Goal: Task Accomplishment & Management: Use online tool/utility

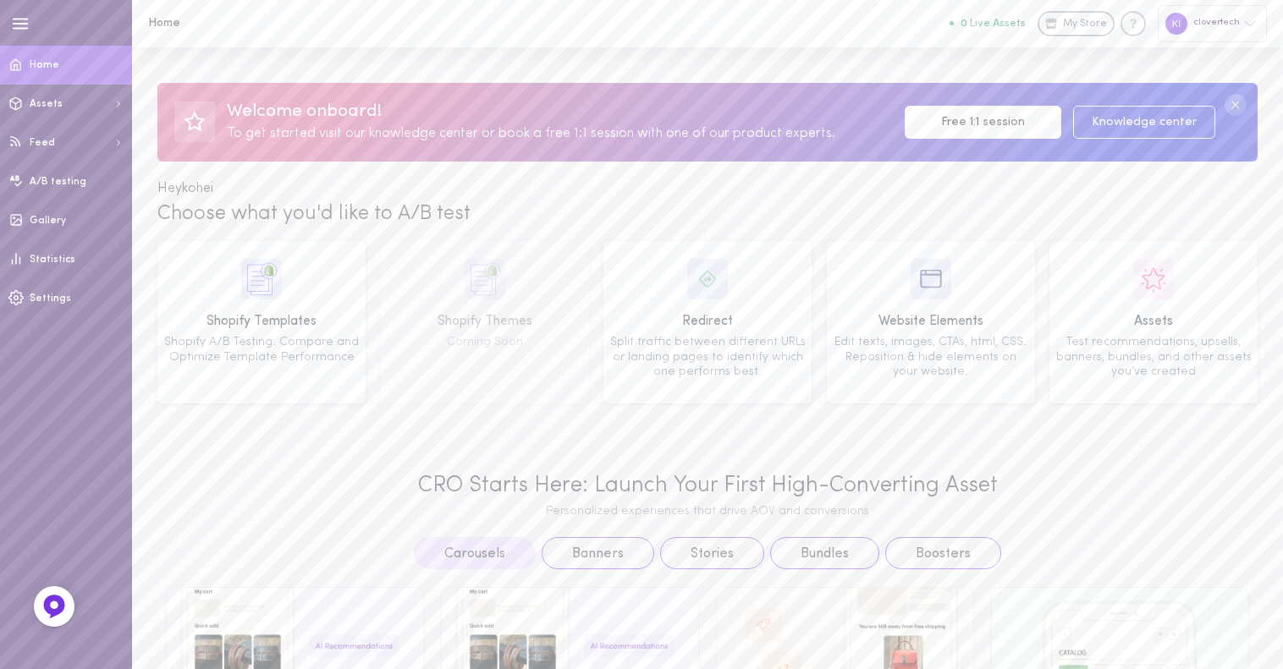
scroll to position [384, 0]
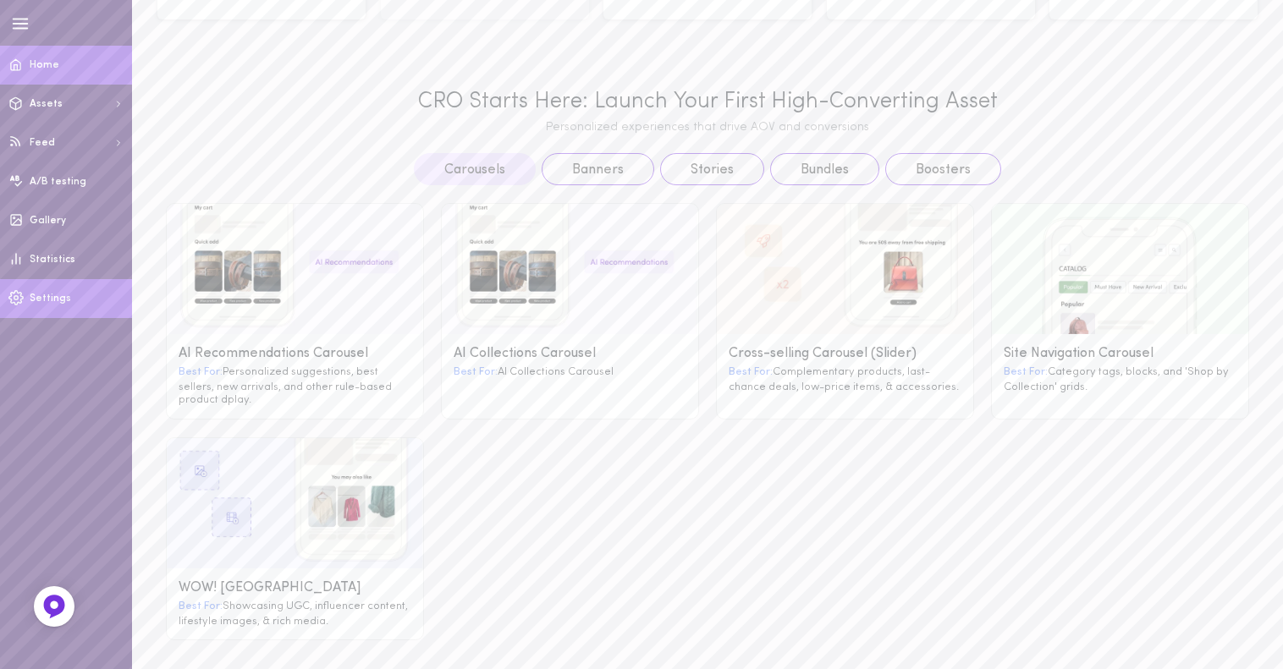
click at [56, 303] on span "Settings" at bounding box center [50, 299] width 41 height 10
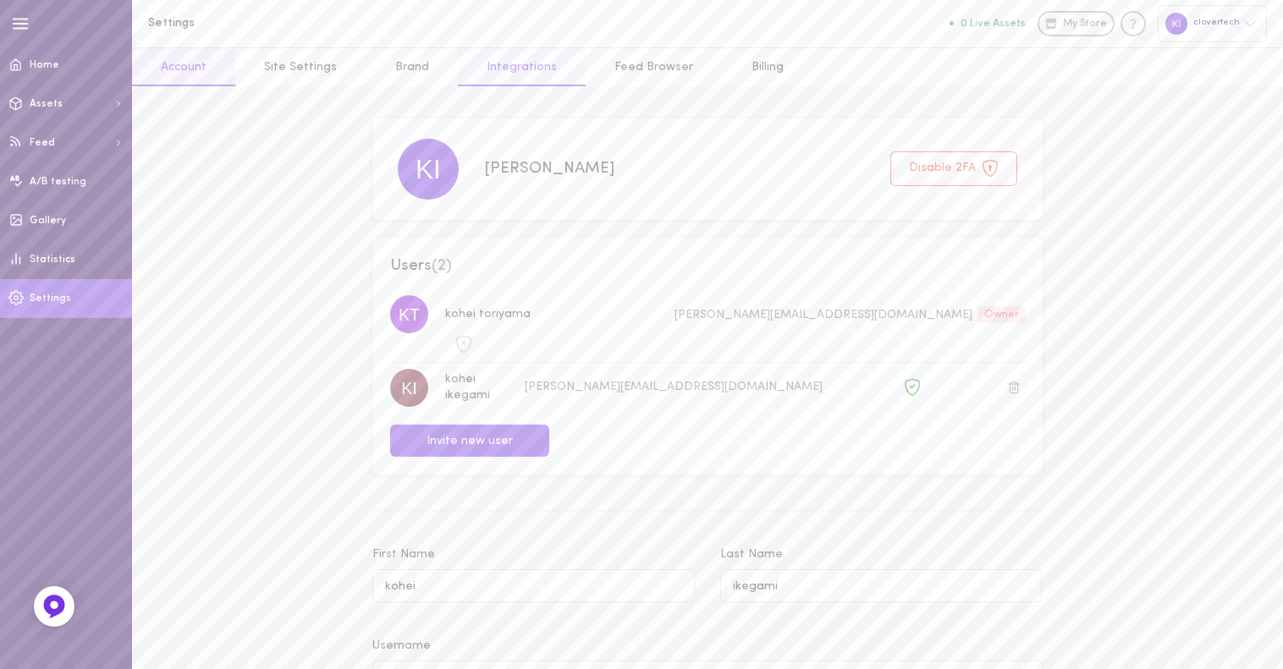
click at [525, 58] on link "Integrations" at bounding box center [522, 67] width 128 height 38
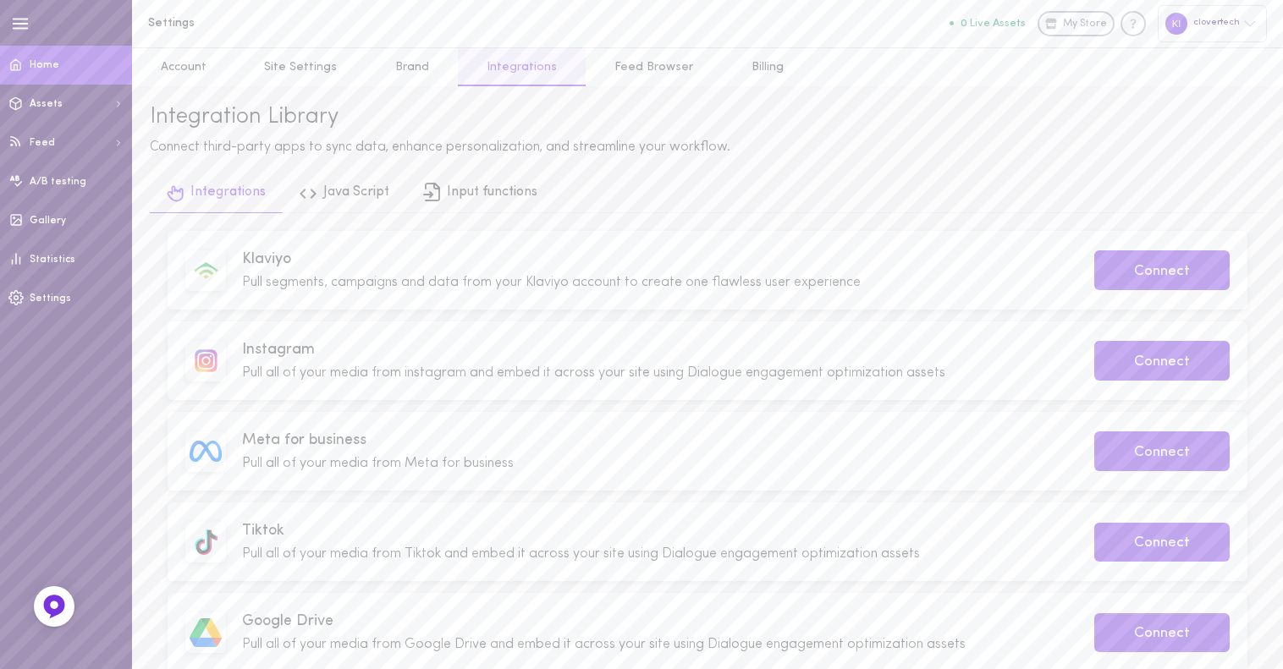
click at [75, 75] on link "Home" at bounding box center [66, 65] width 132 height 39
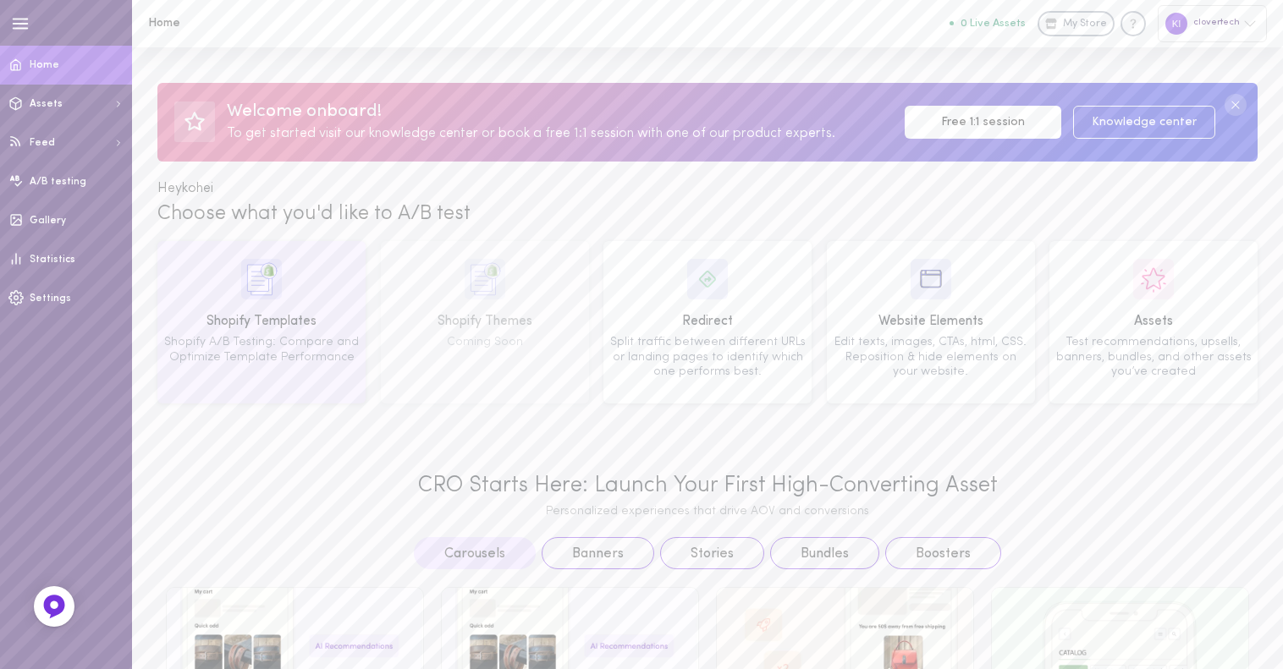
click at [274, 252] on div "Shopify Templates Shopify A/B Testing: Compare and Optimize Template Performance" at bounding box center [261, 322] width 208 height 162
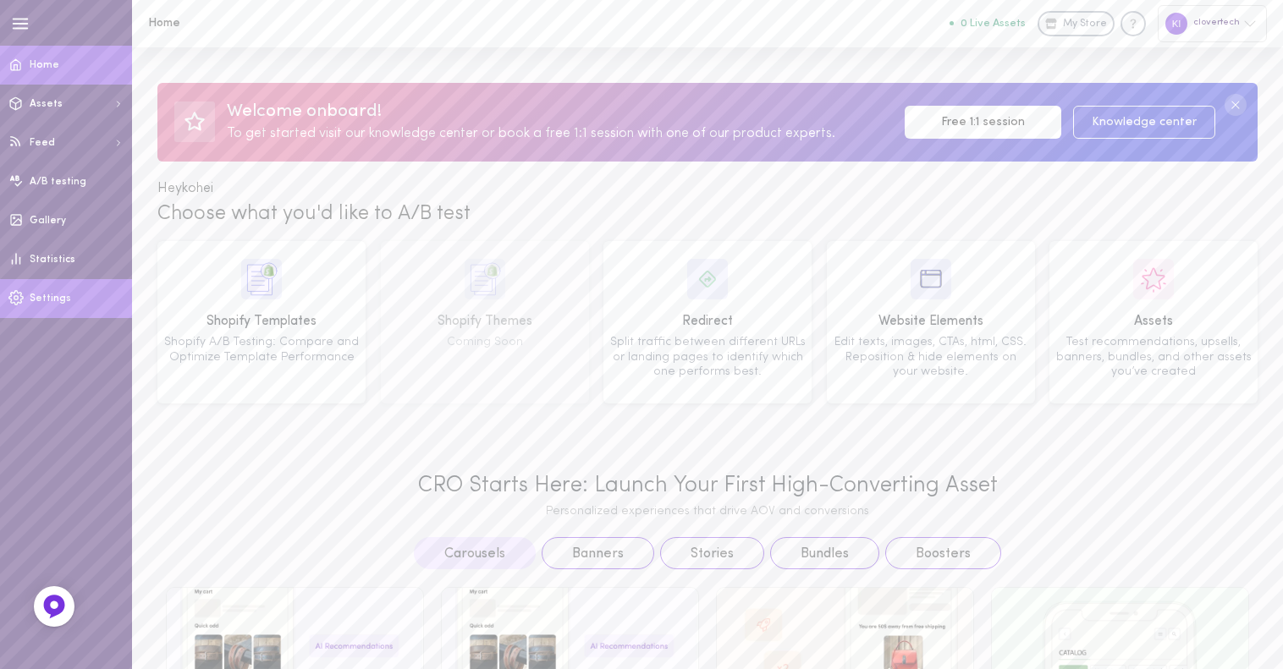
click at [96, 302] on link "Settings" at bounding box center [66, 298] width 132 height 39
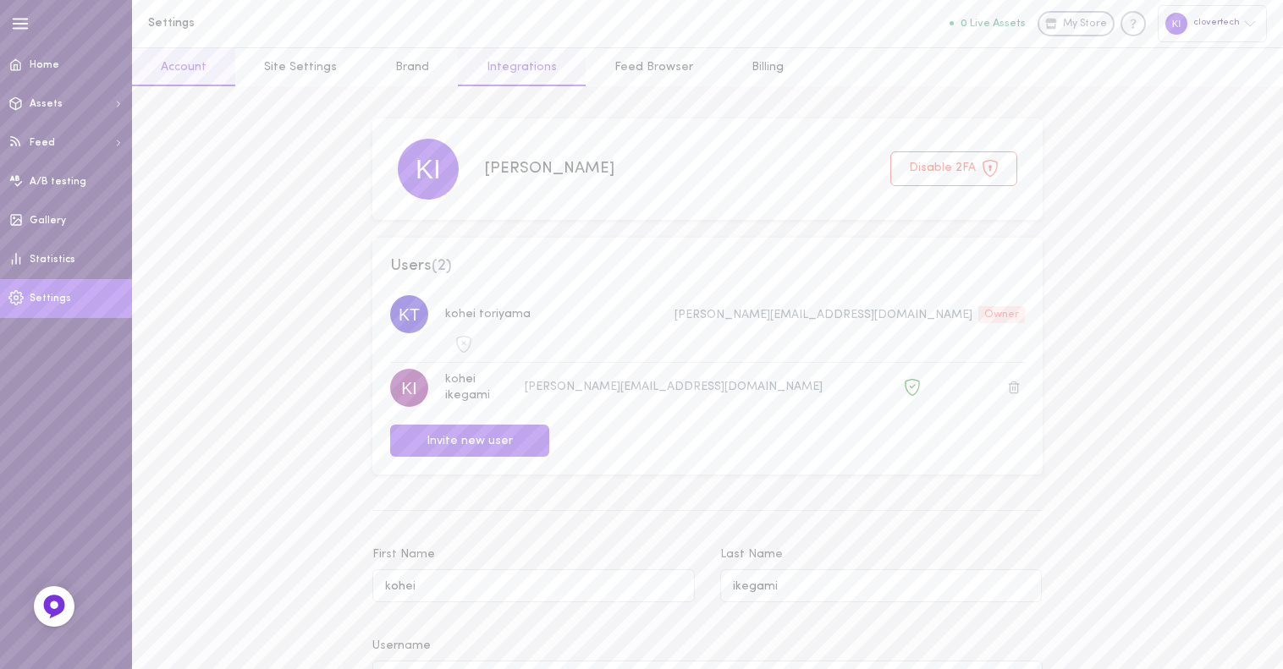
click at [515, 65] on link "Integrations" at bounding box center [522, 67] width 128 height 38
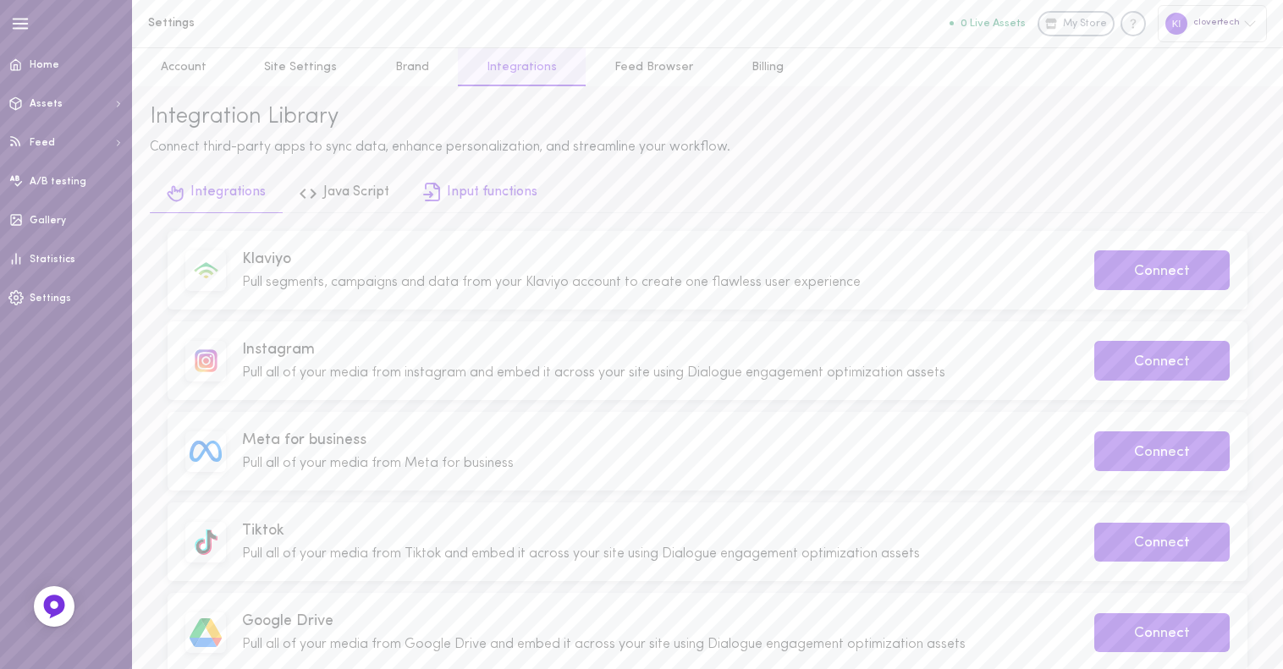
click at [434, 195] on icon at bounding box center [431, 192] width 17 height 19
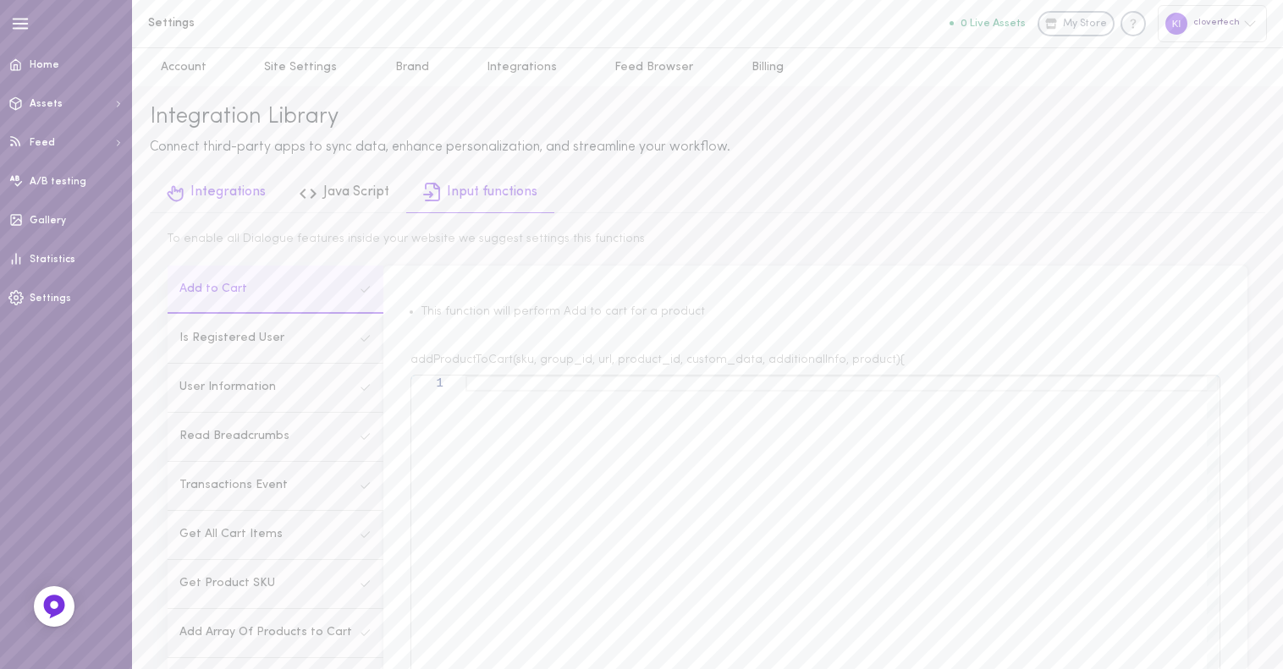
click at [234, 190] on link "Integrations" at bounding box center [216, 194] width 133 height 38
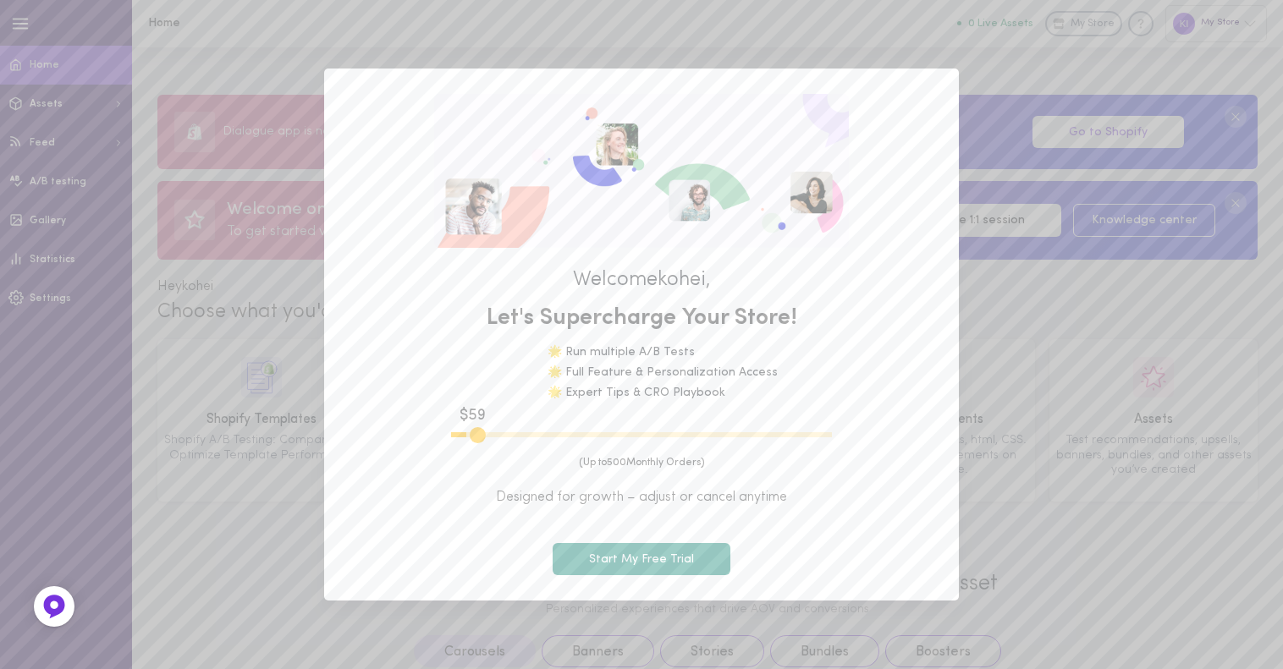
click at [1048, 412] on div "Welcome [PERSON_NAME] , Let's Supercharge Your Store! 🌟 Run multiple A/B Tests …" at bounding box center [641, 334] width 1283 height 669
click at [592, 434] on input "range" at bounding box center [641, 434] width 381 height 5
drag, startPoint x: 566, startPoint y: 437, endPoint x: 416, endPoint y: 452, distance: 150.6
type input "100"
click at [451, 438] on input "range" at bounding box center [641, 434] width 381 height 5
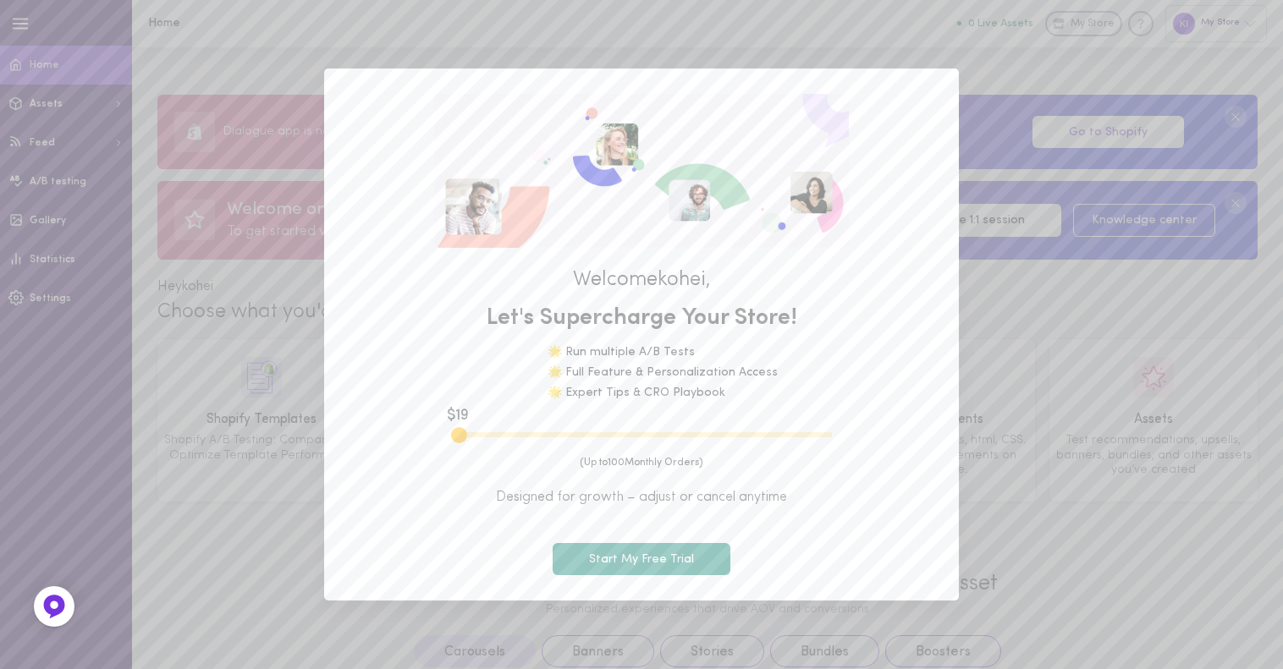
click at [998, 64] on div "Welcome [PERSON_NAME] , Let's Supercharge Your Store! 🌟 Run multiple A/B Tests …" at bounding box center [641, 334] width 1283 height 669
click at [659, 551] on button "Start My Free Trial" at bounding box center [642, 559] width 178 height 33
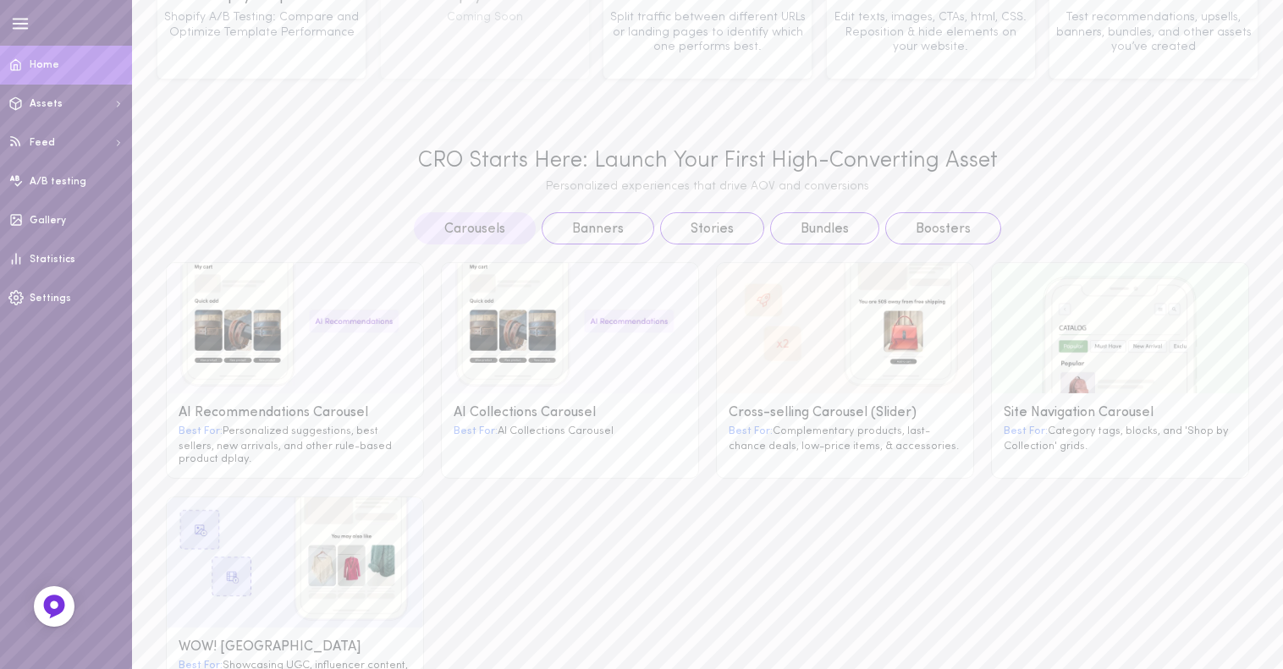
scroll to position [482, 0]
